Goal: Information Seeking & Learning: Learn about a topic

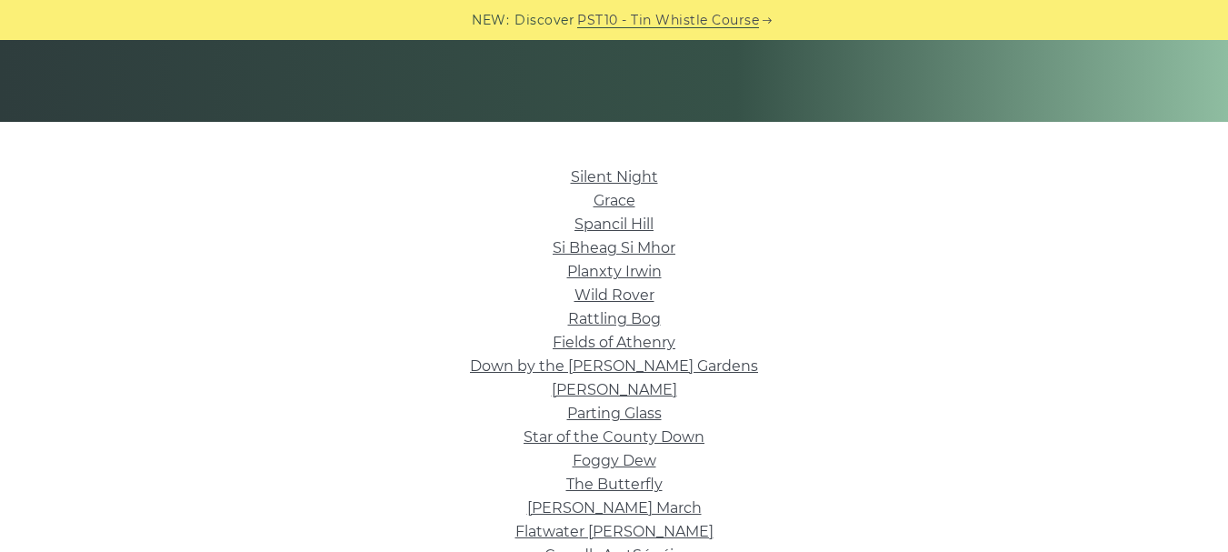
scroll to position [444, 0]
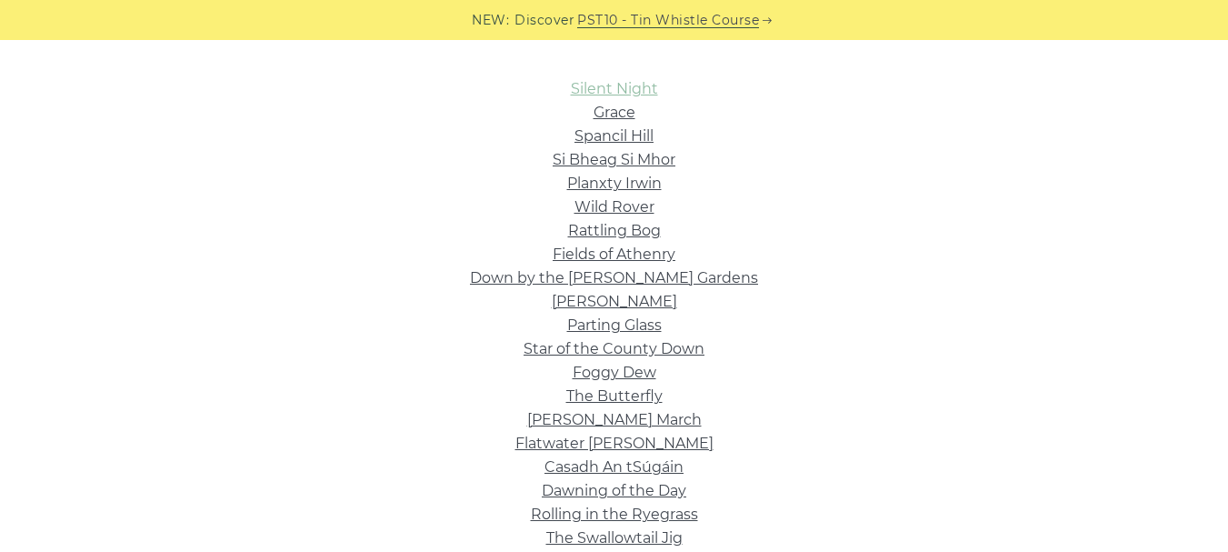
click at [633, 90] on link "Silent Night" at bounding box center [614, 88] width 87 height 17
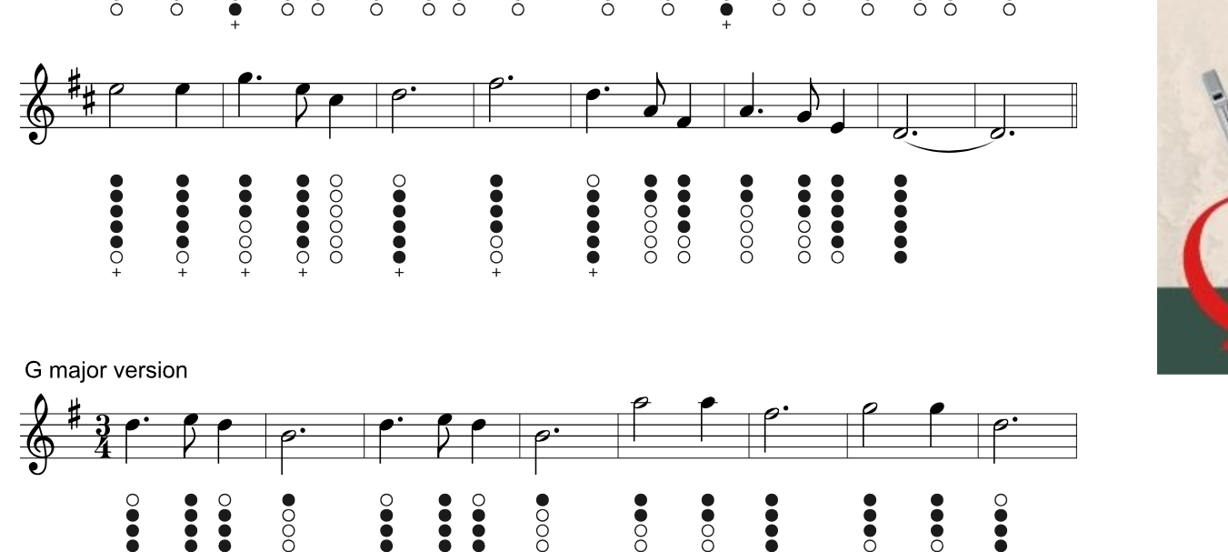
scroll to position [735, 0]
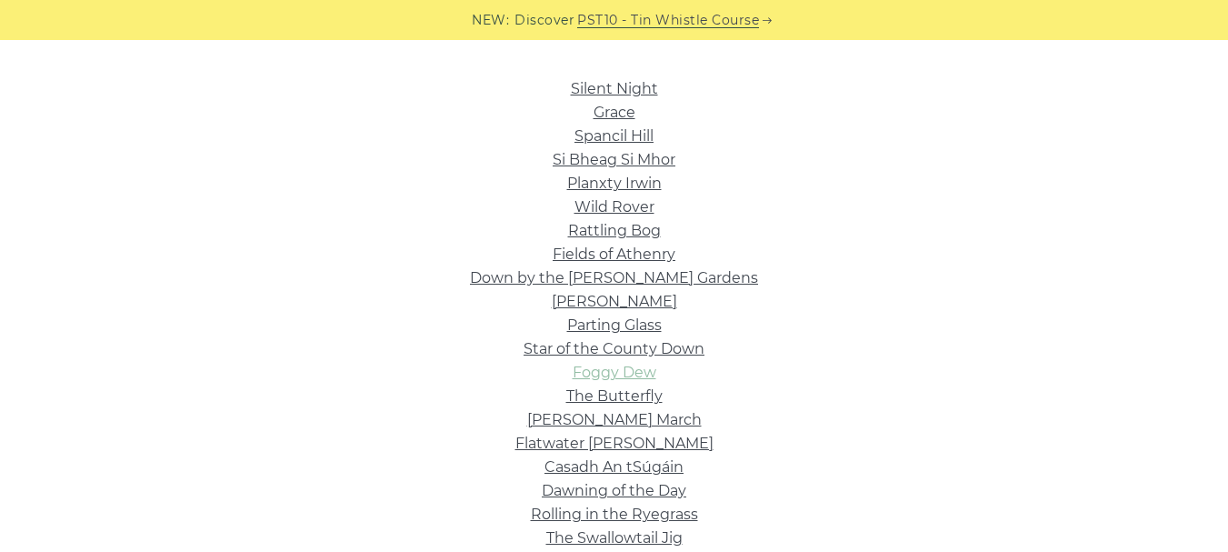
click at [586, 376] on link "Foggy Dew" at bounding box center [615, 372] width 84 height 17
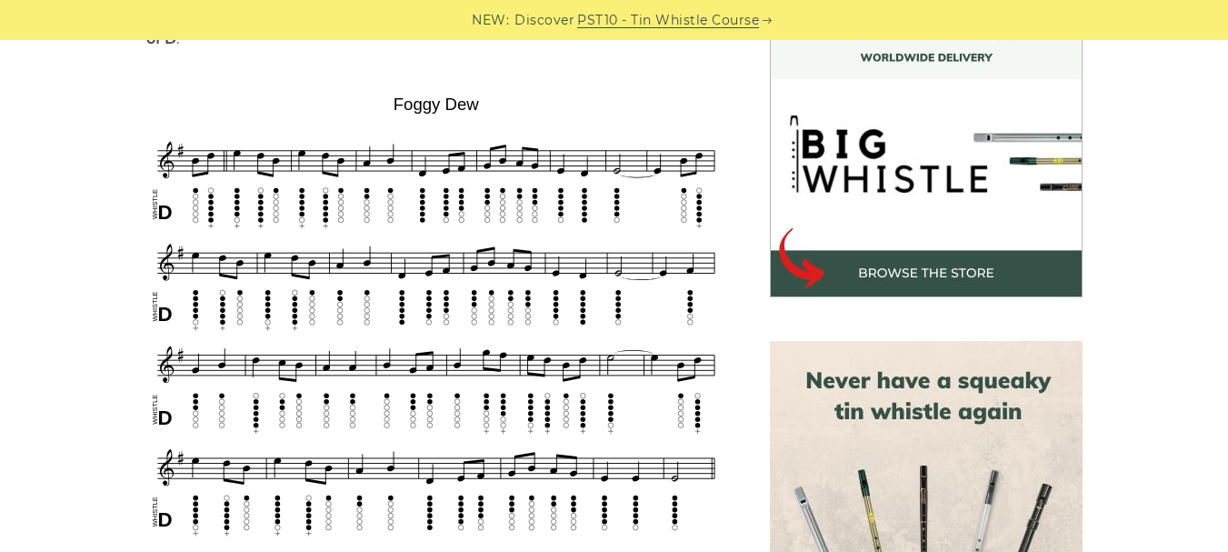
scroll to position [537, 0]
